Goal: Navigation & Orientation: Find specific page/section

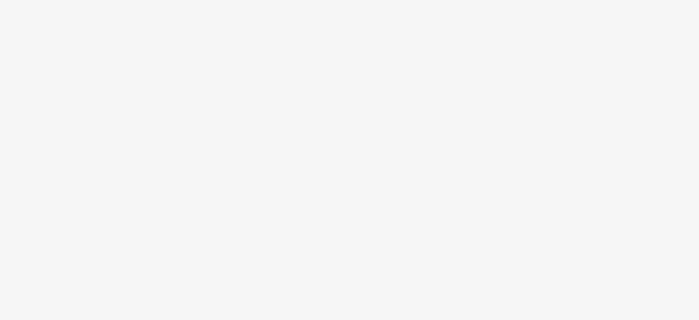
click at [592, 18] on body at bounding box center [349, 160] width 699 height 320
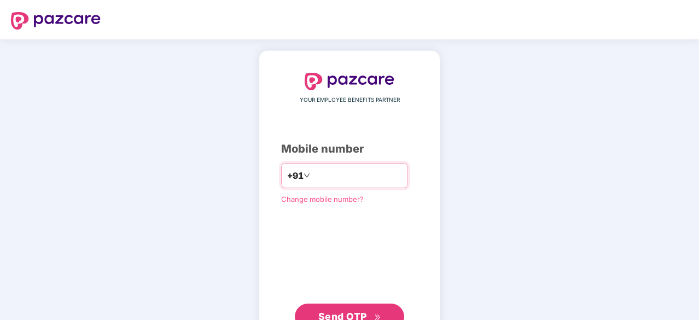
click at [316, 177] on input "number" at bounding box center [357, 175] width 90 height 17
type input "**********"
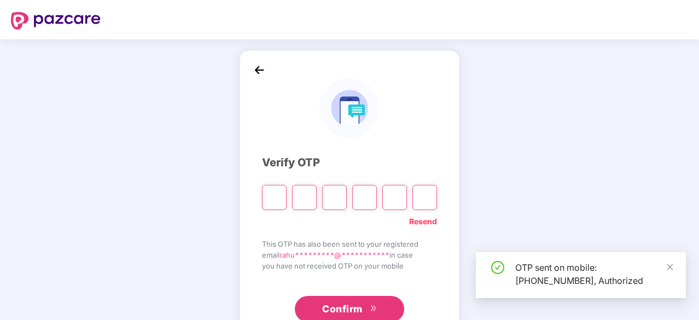
click at [272, 199] on input "Please enter verification code. Digit 1" at bounding box center [274, 197] width 25 height 25
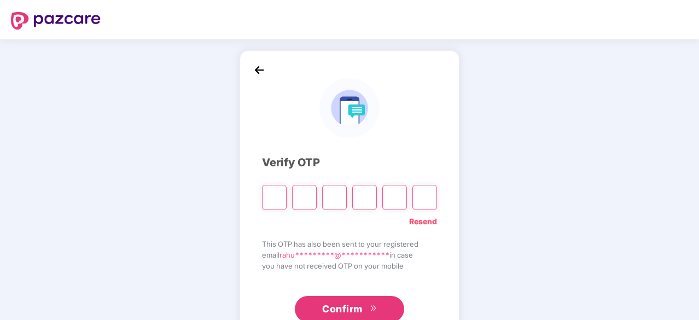
type input "*"
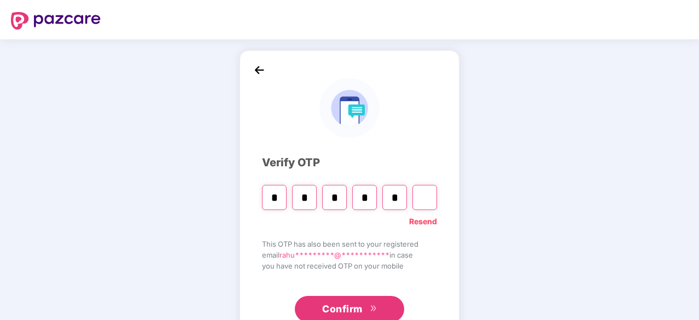
type input "*"
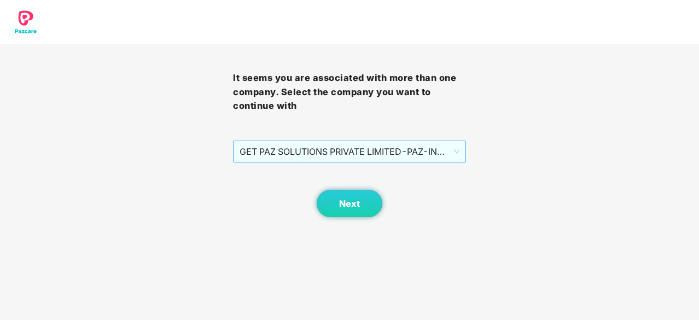
click at [372, 147] on span "GET PAZ SOLUTIONS PRIVATE LIMITED - PAZ-IN0216 - EMPLOYEE" at bounding box center [350, 151] width 220 height 21
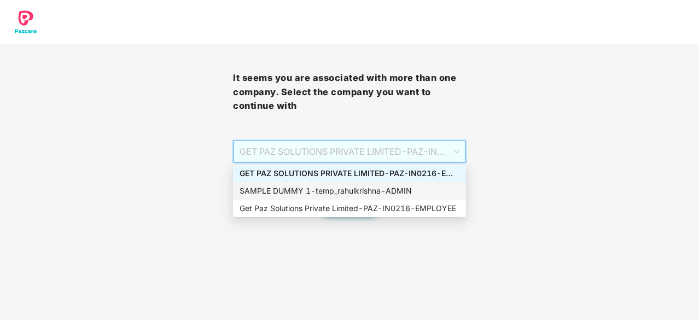
click at [369, 192] on div "SAMPLE DUMMY 1 - temp_rahulkrishna - ADMIN" at bounding box center [350, 191] width 220 height 12
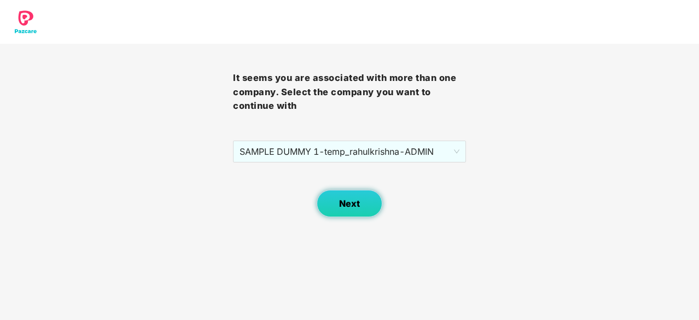
click at [329, 200] on button "Next" at bounding box center [350, 203] width 66 height 27
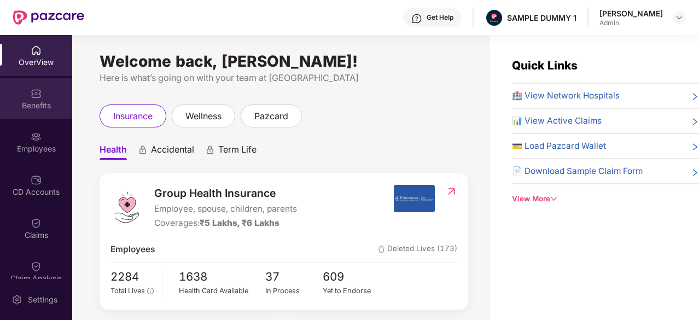
click at [31, 87] on div at bounding box center [36, 92] width 11 height 11
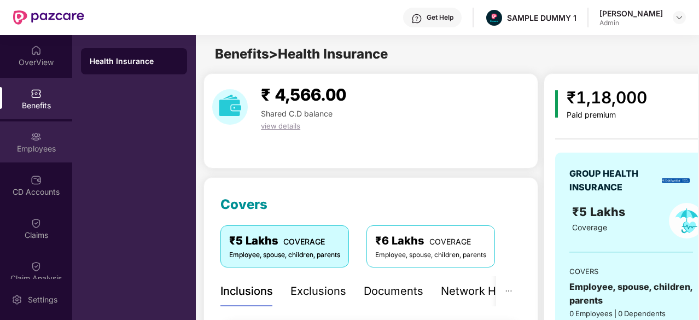
click at [39, 131] on img at bounding box center [36, 136] width 11 height 11
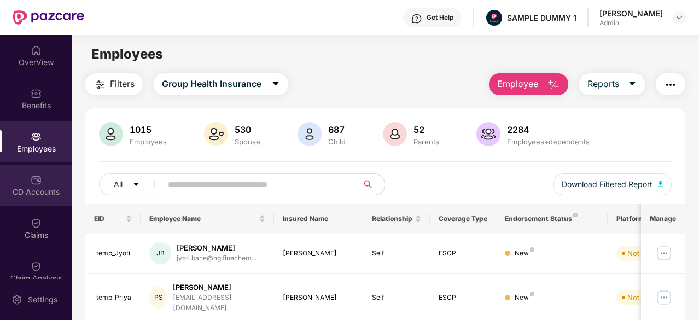
click at [33, 192] on div "CD Accounts" at bounding box center [36, 191] width 72 height 11
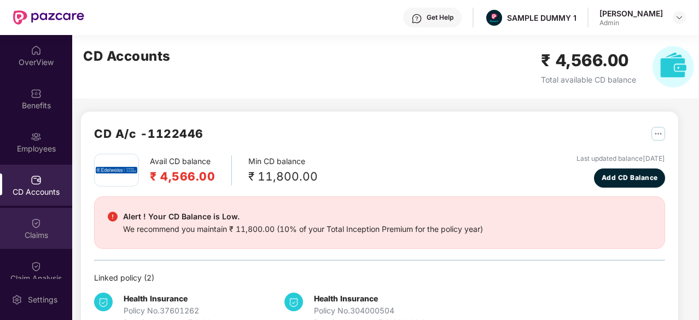
click at [35, 218] on img at bounding box center [36, 223] width 11 height 11
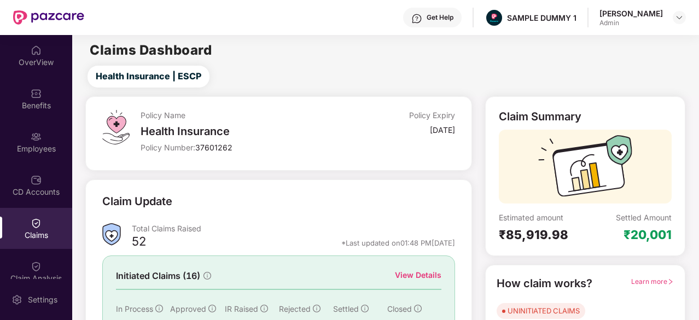
click at [25, 178] on div "CD Accounts" at bounding box center [36, 185] width 72 height 41
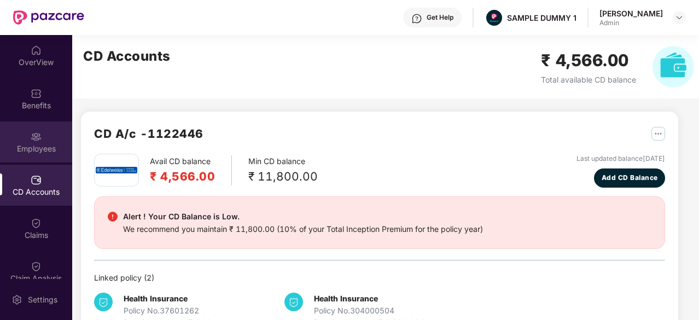
click at [26, 150] on div "Employees" at bounding box center [36, 148] width 72 height 11
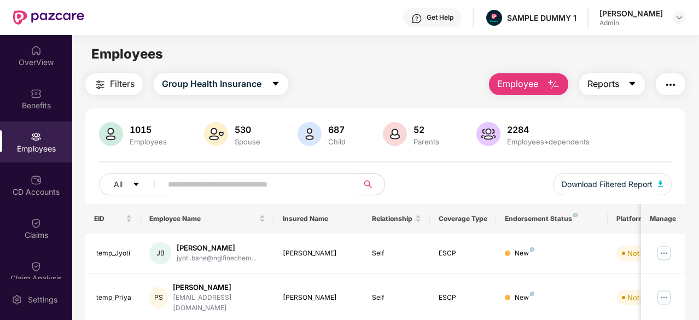
click at [639, 85] on button "Reports" at bounding box center [612, 84] width 66 height 22
click at [433, 52] on div "Employees" at bounding box center [385, 54] width 626 height 21
click at [677, 80] on img "button" at bounding box center [670, 84] width 13 height 13
click at [460, 71] on main "Employees Filters Group Health Insurance Employee Reports 1015 Employees 530 Sp…" at bounding box center [385, 195] width 626 height 320
click at [37, 186] on div "CD Accounts" at bounding box center [36, 191] width 72 height 11
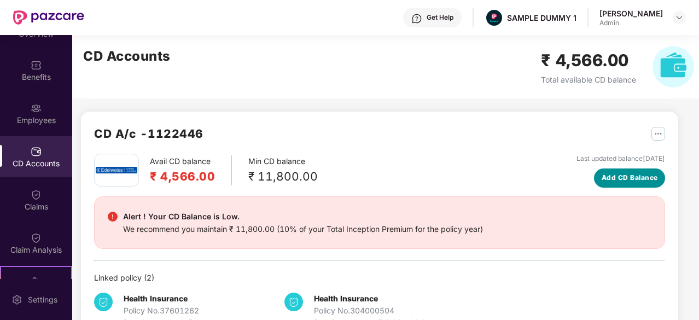
click at [619, 169] on button "Add CD Balance" at bounding box center [629, 177] width 71 height 19
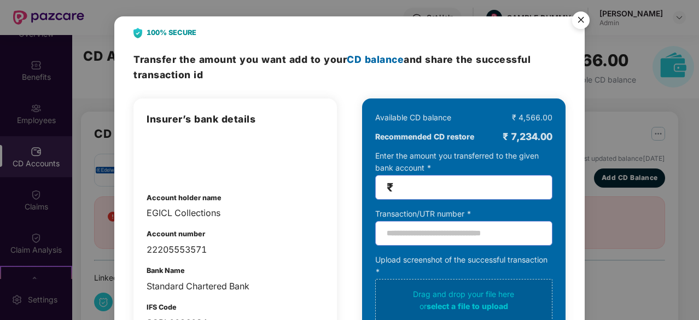
click at [571, 17] on img "Close" at bounding box center [580, 22] width 31 height 31
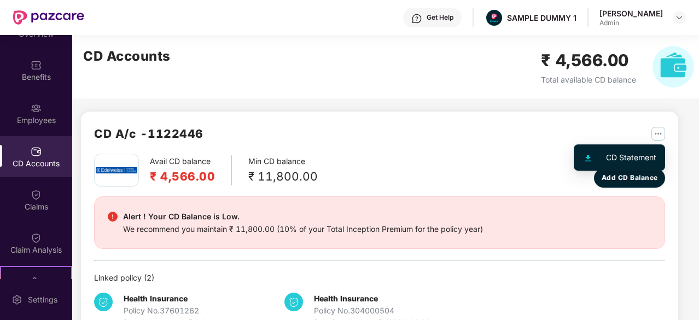
click at [662, 130] on img "button" at bounding box center [658, 134] width 14 height 14
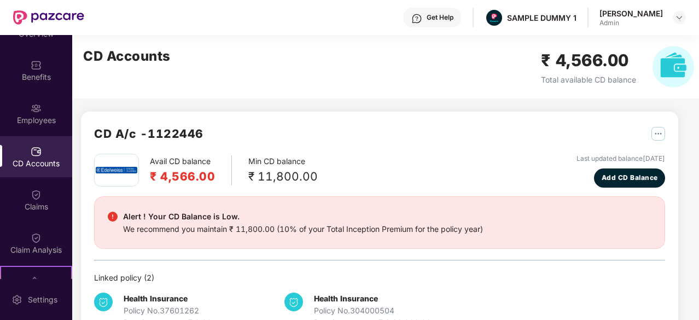
click at [524, 101] on div "CD A/c - 1122446 Avail CD balance ₹ 4,566.00 Min CD balance ₹ 11,800.00 Last up…" at bounding box center [375, 195] width 606 height 320
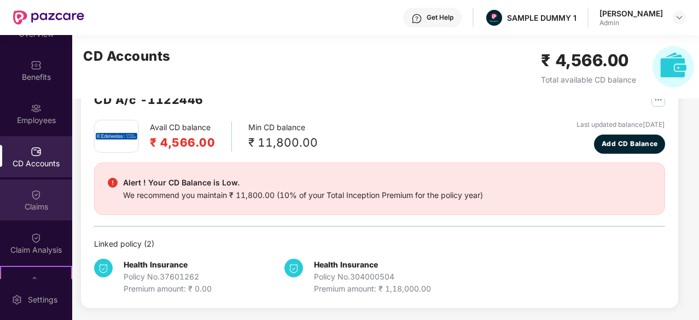
click at [27, 193] on div "Claims" at bounding box center [36, 199] width 72 height 41
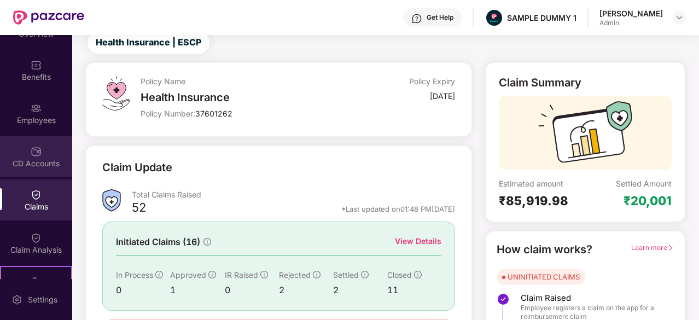
click at [32, 157] on div "CD Accounts" at bounding box center [36, 156] width 72 height 41
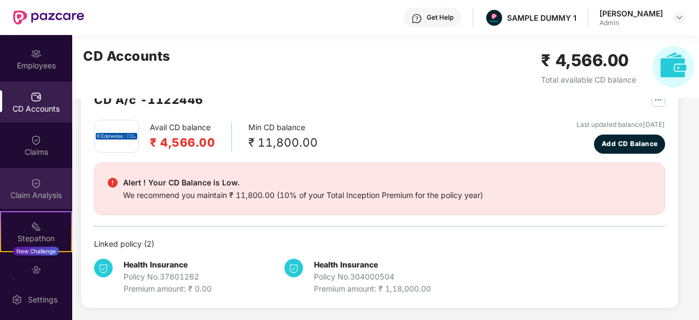
scroll to position [162, 0]
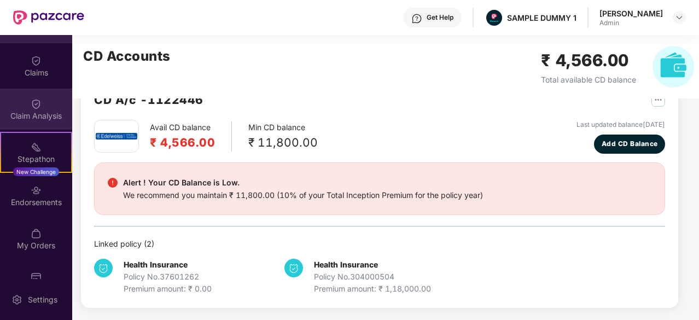
click at [43, 207] on div "Endorsements" at bounding box center [36, 202] width 72 height 11
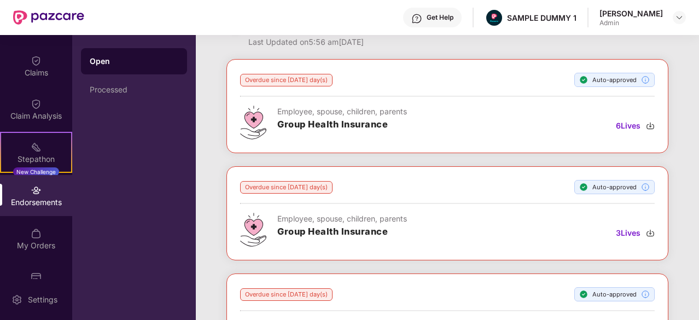
scroll to position [0, 0]
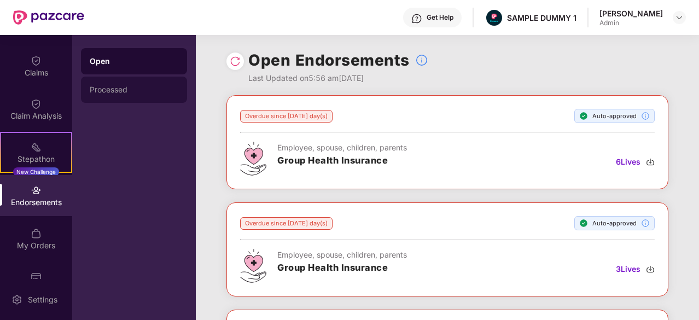
click at [136, 85] on div "Processed" at bounding box center [134, 90] width 106 height 26
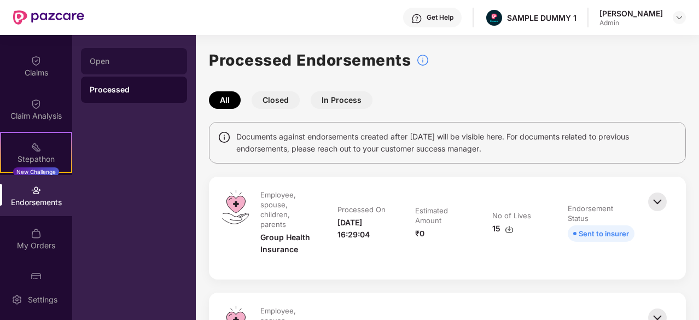
click at [159, 60] on div "Open" at bounding box center [134, 61] width 89 height 9
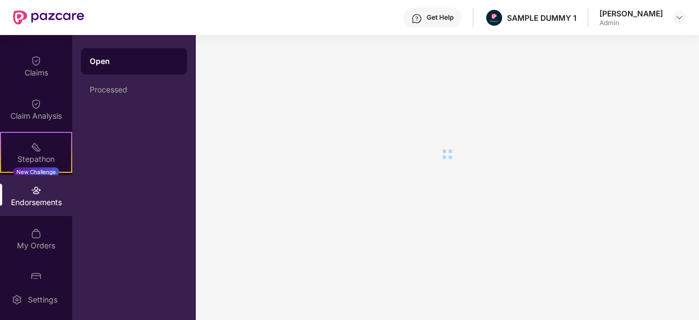
click at [159, 69] on div "Open" at bounding box center [134, 61] width 106 height 26
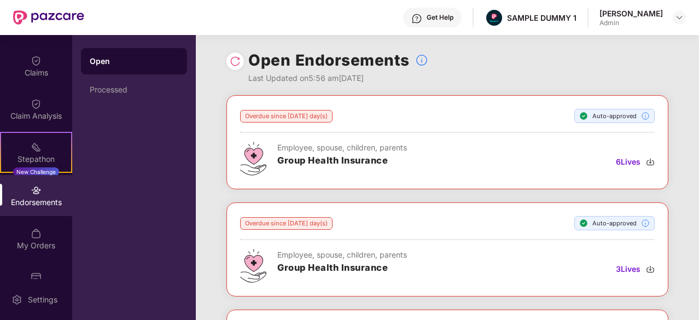
click at [159, 75] on div "Open Processed" at bounding box center [134, 75] width 106 height 55
click at [152, 95] on div "Processed" at bounding box center [134, 90] width 106 height 26
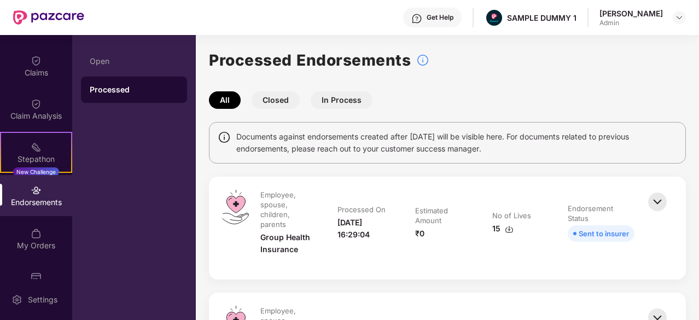
click at [282, 97] on button "Closed" at bounding box center [276, 99] width 48 height 17
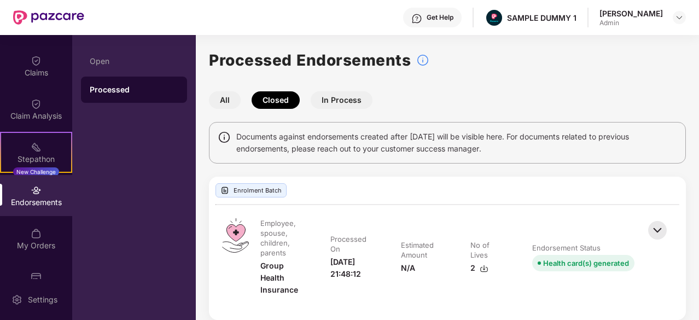
click at [223, 101] on button "All" at bounding box center [225, 99] width 32 height 17
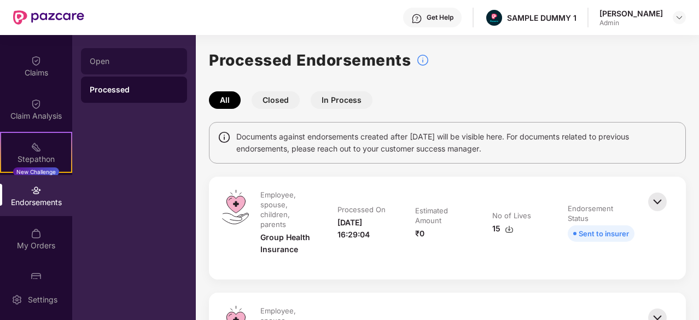
click at [124, 69] on div "Open" at bounding box center [134, 61] width 106 height 26
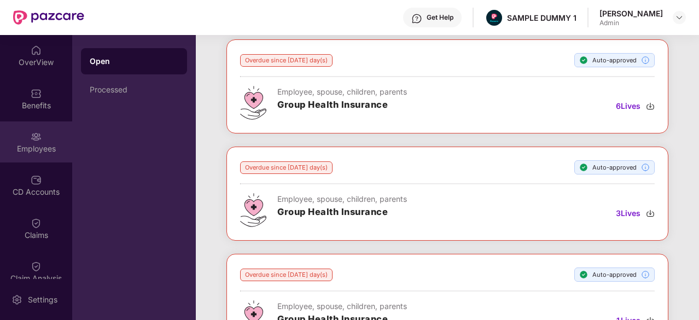
click at [39, 149] on div "Employees" at bounding box center [36, 148] width 72 height 11
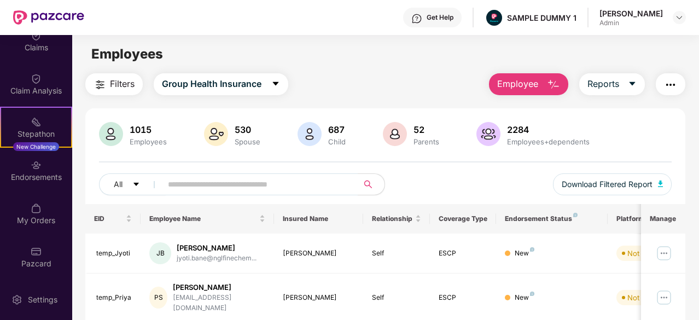
scroll to position [187, 0]
click at [32, 177] on div "Endorsements" at bounding box center [36, 177] width 72 height 11
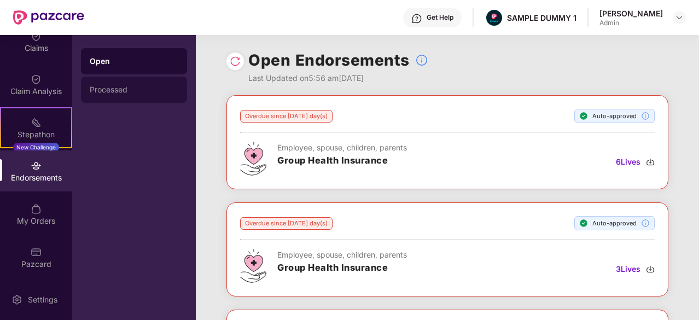
click at [127, 81] on div "Processed" at bounding box center [134, 90] width 106 height 26
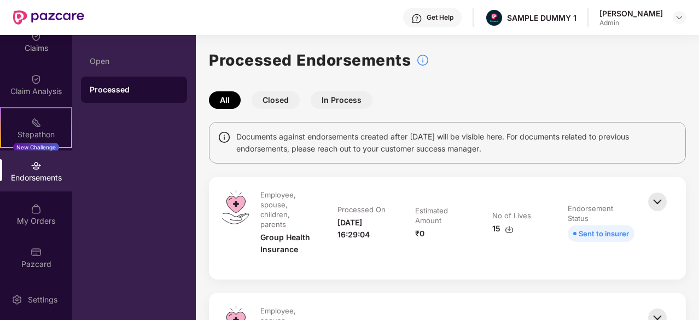
click at [285, 97] on button "Closed" at bounding box center [276, 99] width 48 height 17
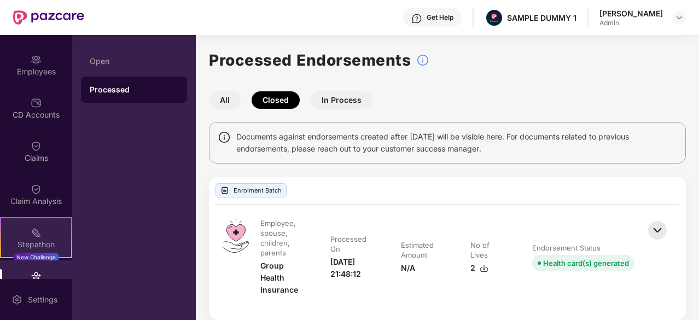
scroll to position [77, 0]
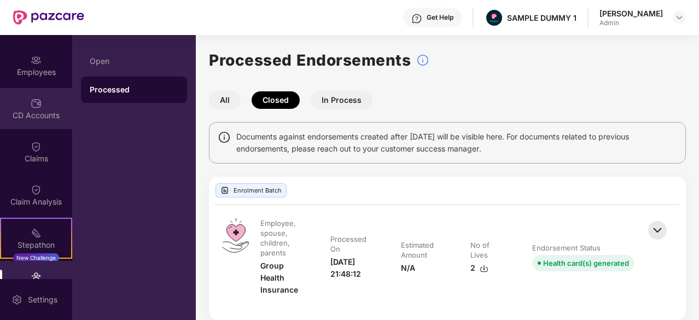
click at [30, 111] on div "CD Accounts" at bounding box center [36, 115] width 72 height 11
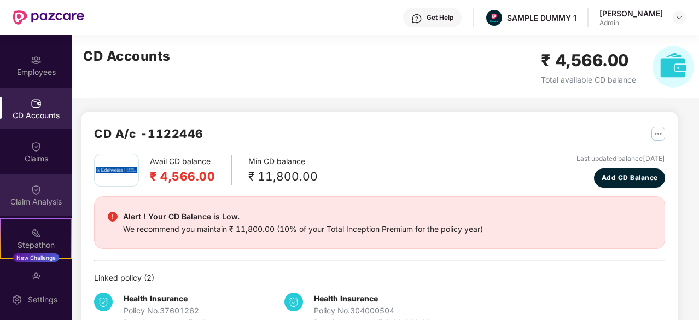
scroll to position [188, 0]
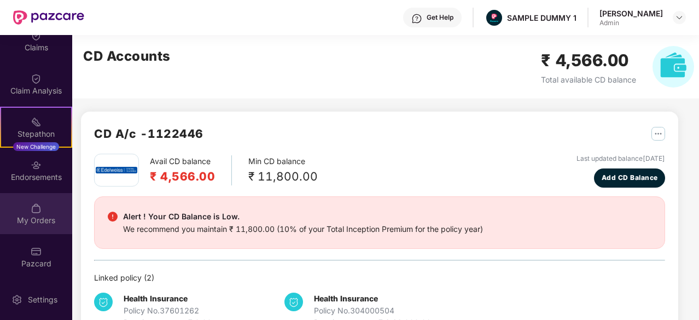
click at [28, 223] on div "My Orders" at bounding box center [36, 220] width 72 height 11
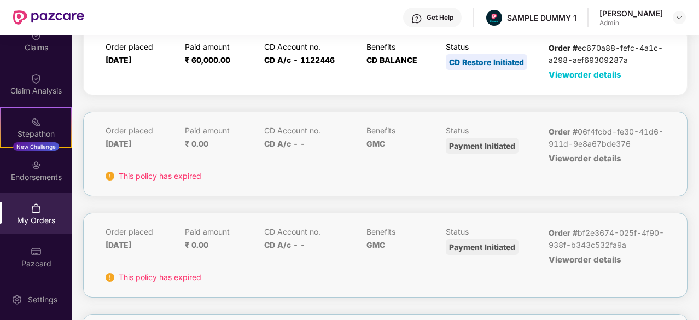
scroll to position [223, 0]
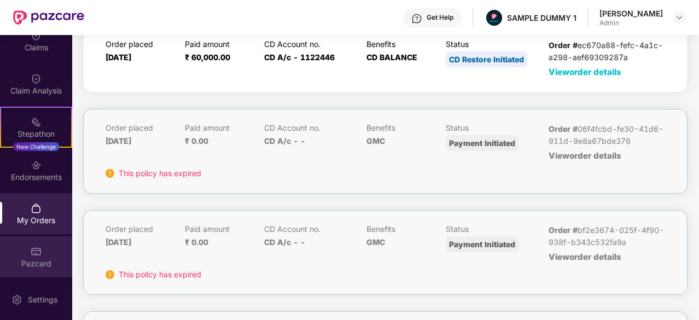
click at [32, 249] on img at bounding box center [36, 251] width 11 height 11
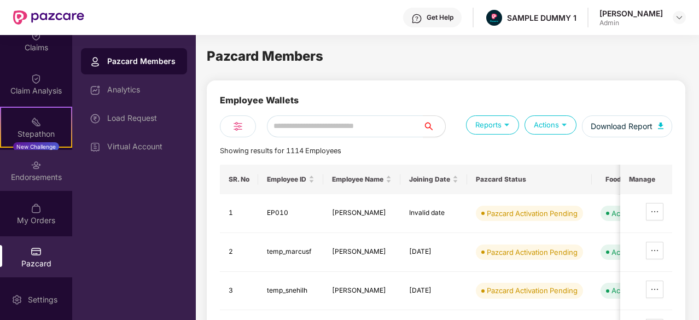
click at [46, 173] on div "Endorsements" at bounding box center [36, 177] width 72 height 11
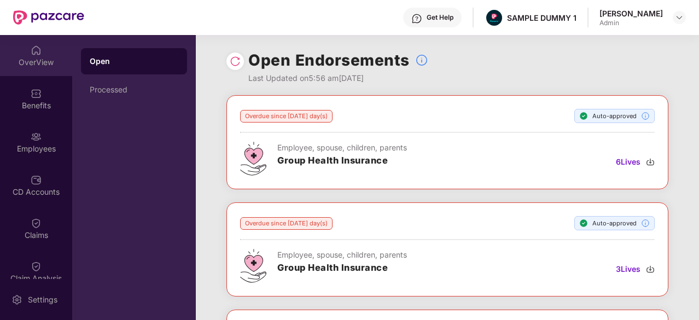
click at [39, 66] on div "OverView" at bounding box center [36, 62] width 72 height 11
